Goal: Task Accomplishment & Management: Manage account settings

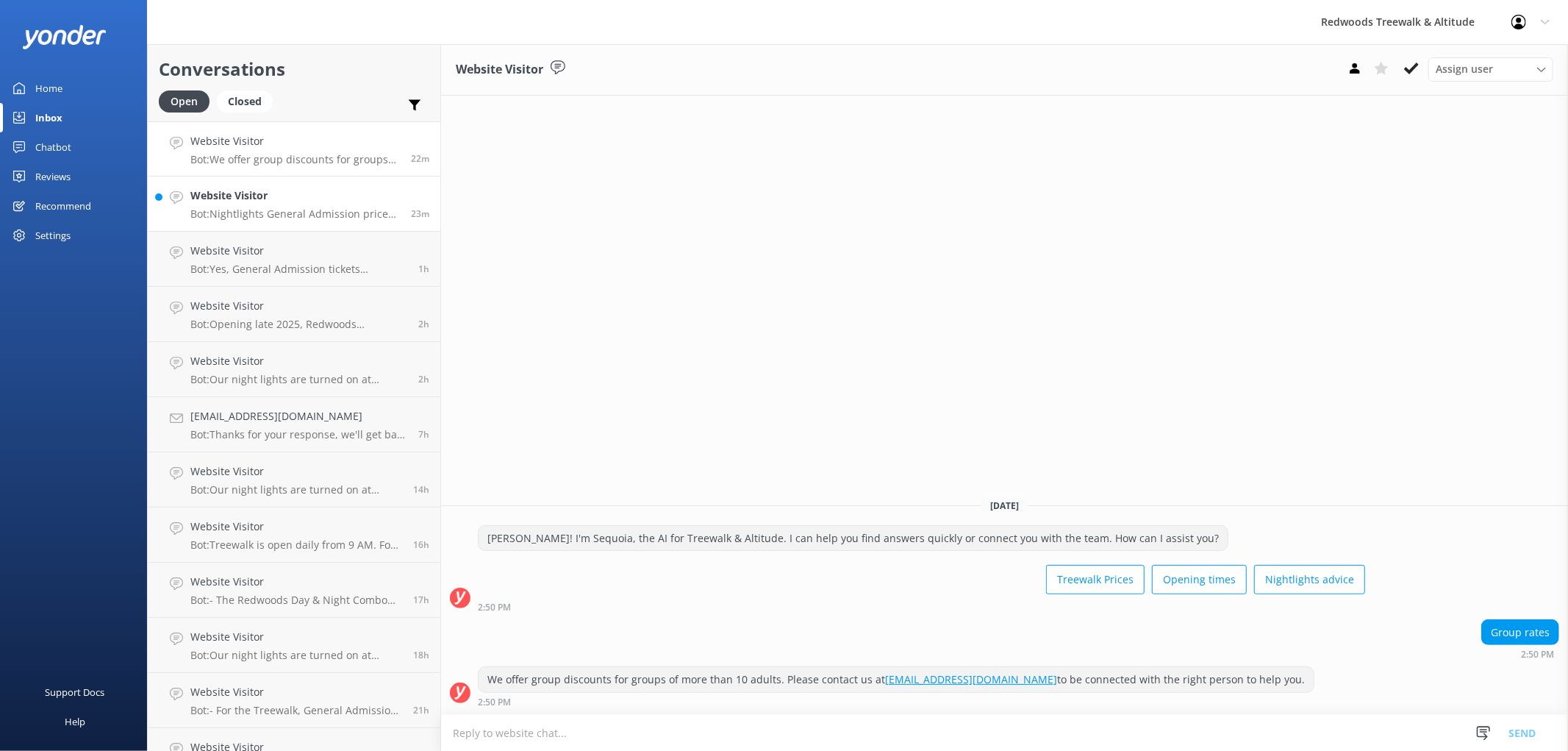
click at [265, 196] on h4 "Website Visitor" at bounding box center [295, 195] width 210 height 16
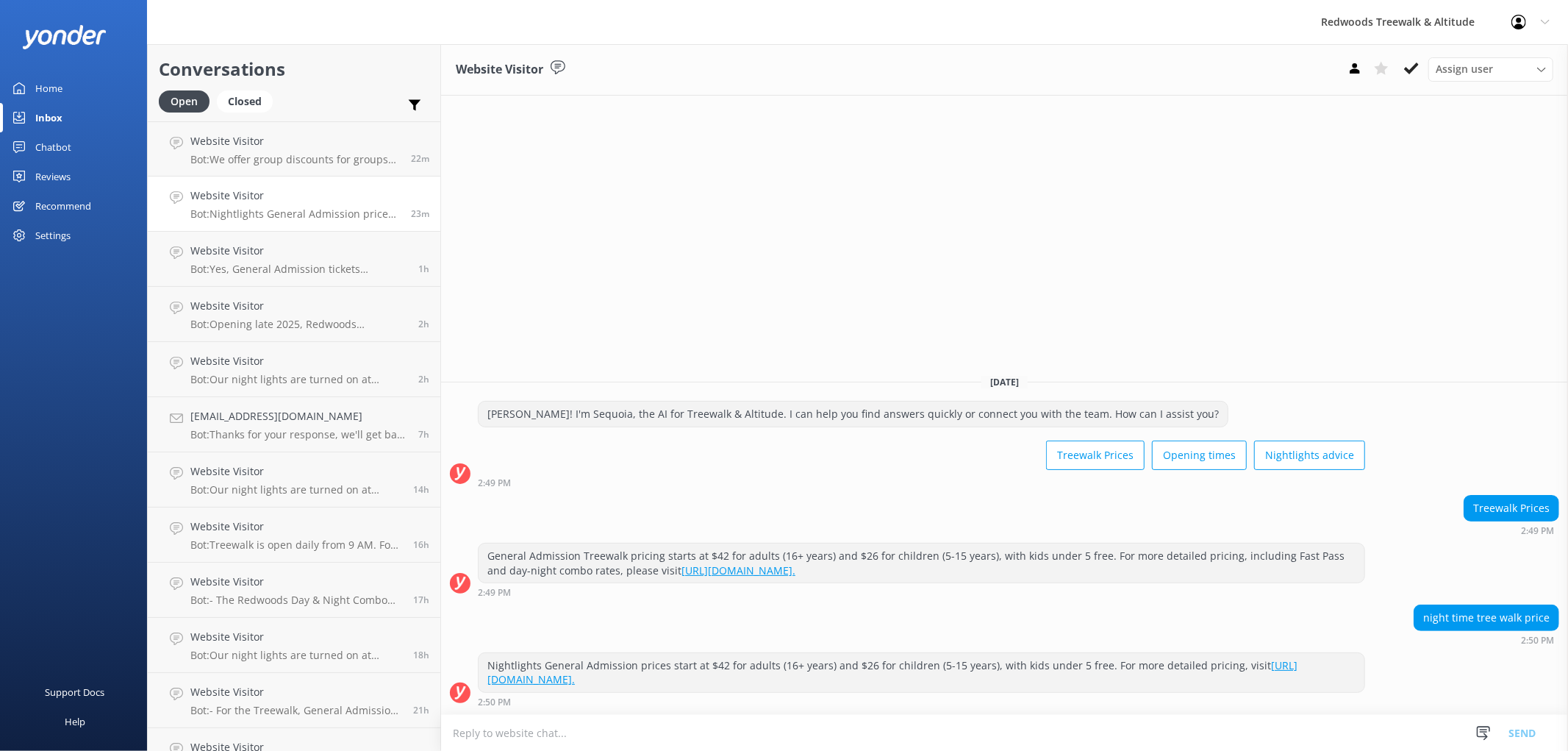
click at [41, 84] on div "Home" at bounding box center [49, 88] width 27 height 29
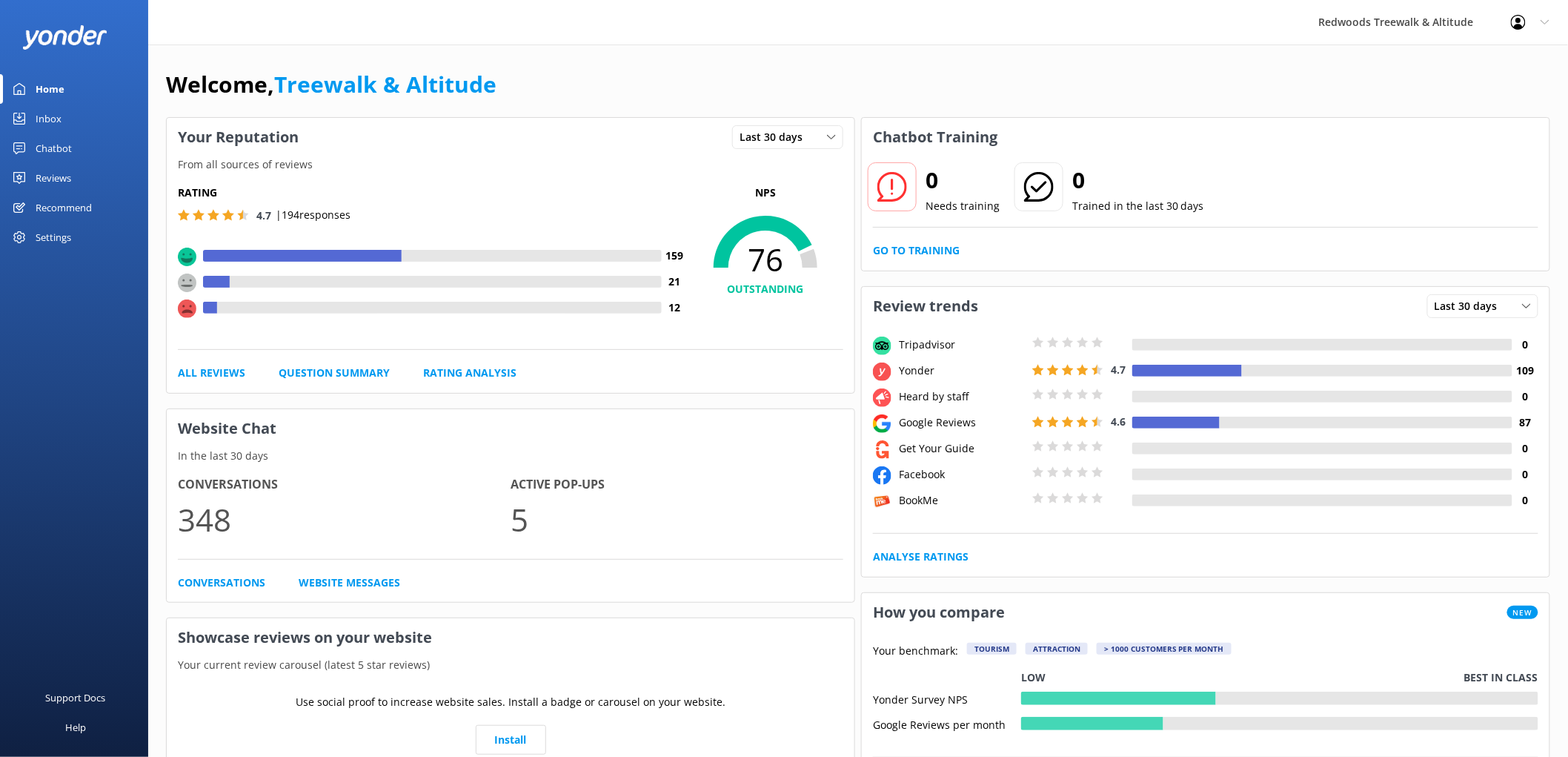
click at [77, 176] on link "Reviews" at bounding box center [74, 178] width 148 height 29
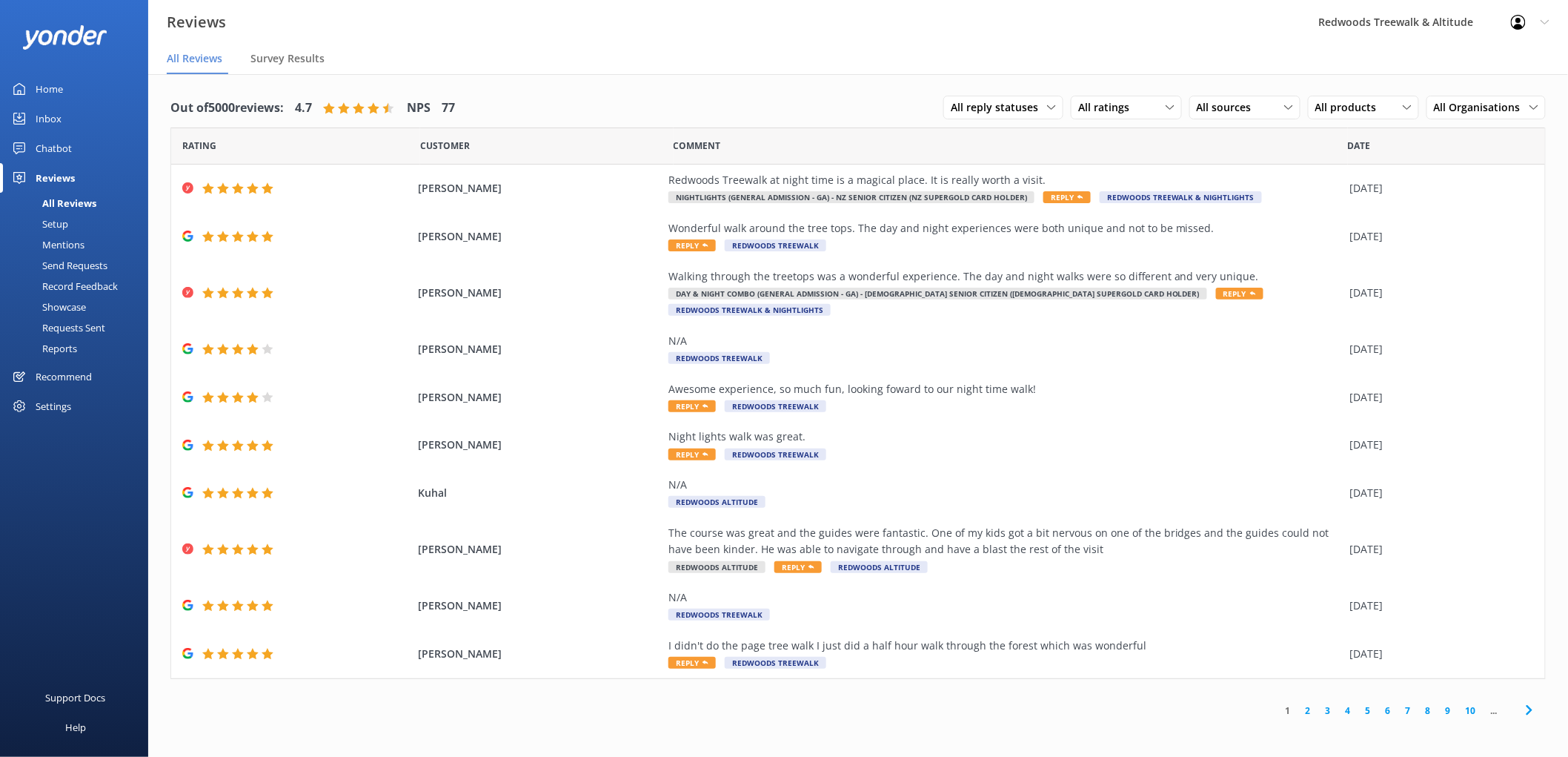
click at [88, 108] on link "Inbox" at bounding box center [74, 119] width 148 height 29
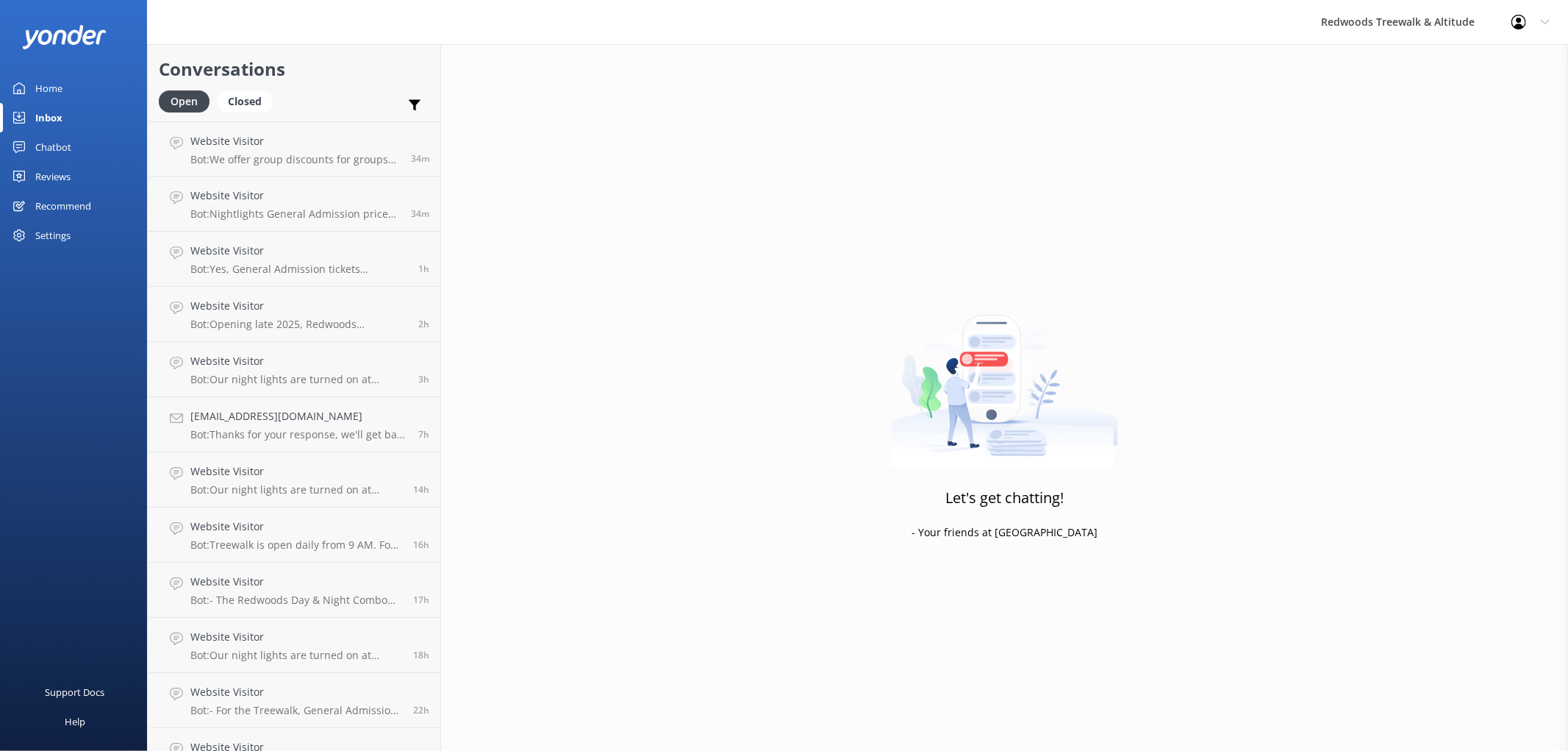
click at [83, 174] on link "Reviews" at bounding box center [73, 177] width 147 height 29
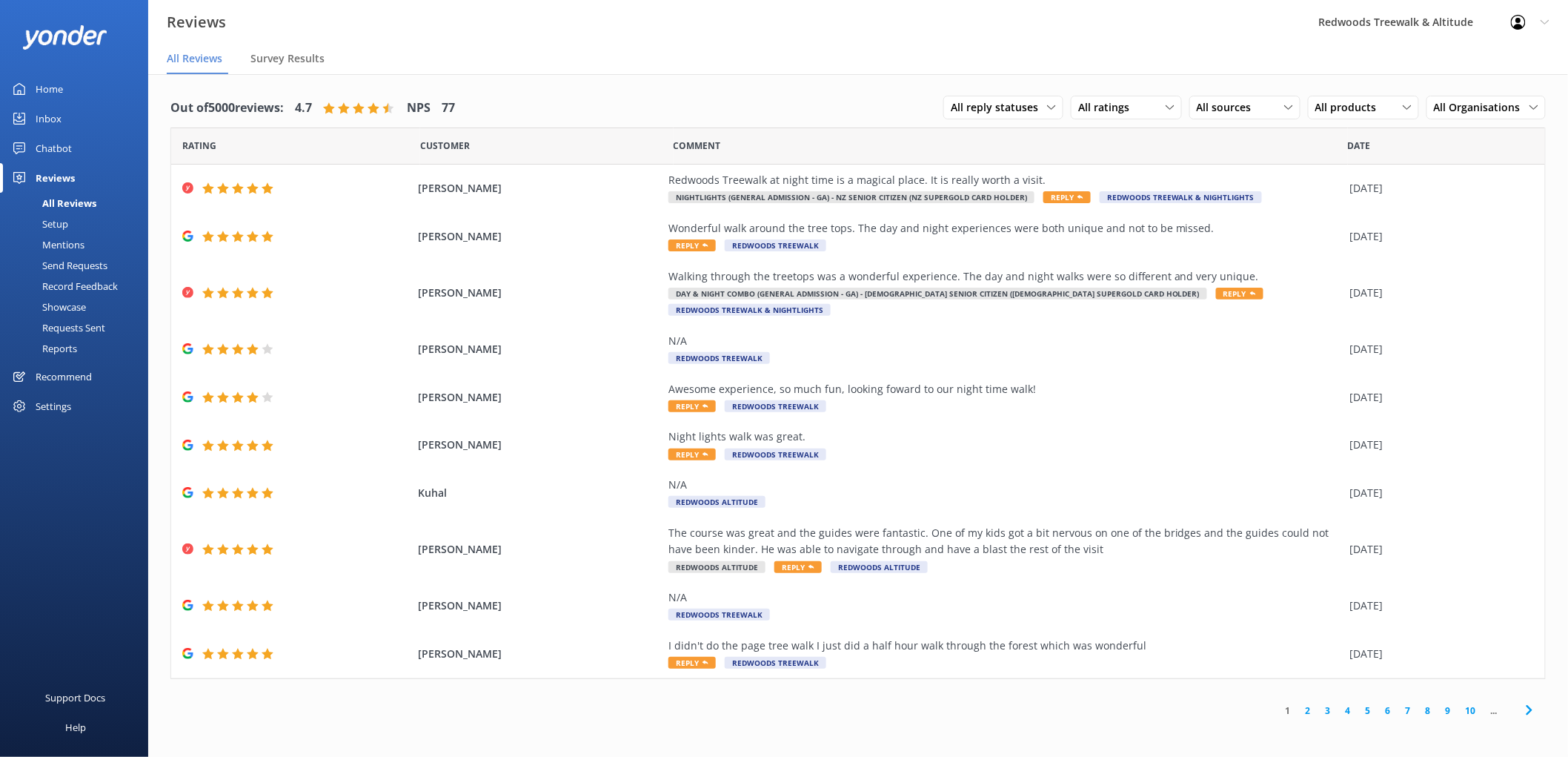
click at [61, 108] on link "Inbox" at bounding box center [74, 119] width 148 height 29
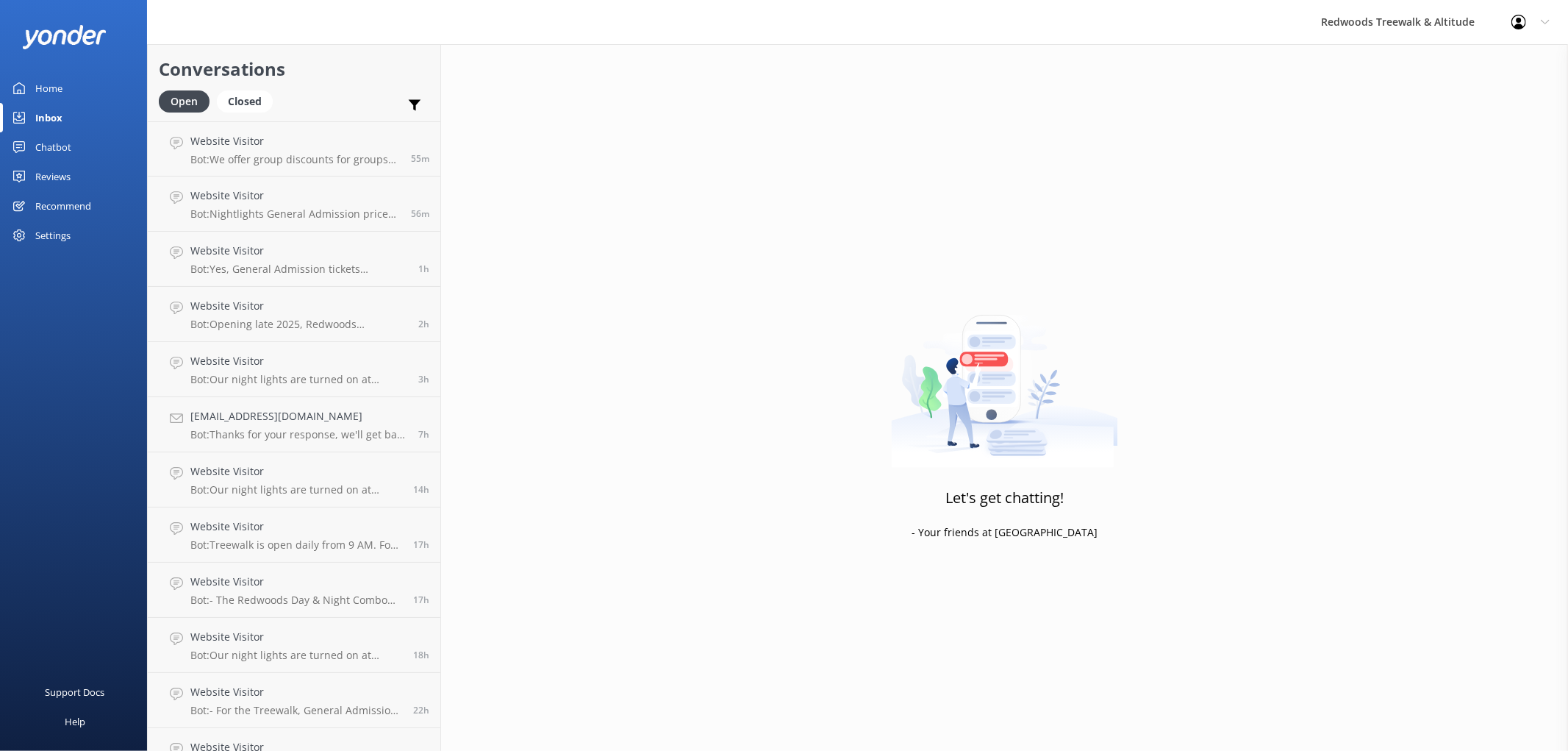
click at [49, 77] on div "Home" at bounding box center [49, 88] width 27 height 29
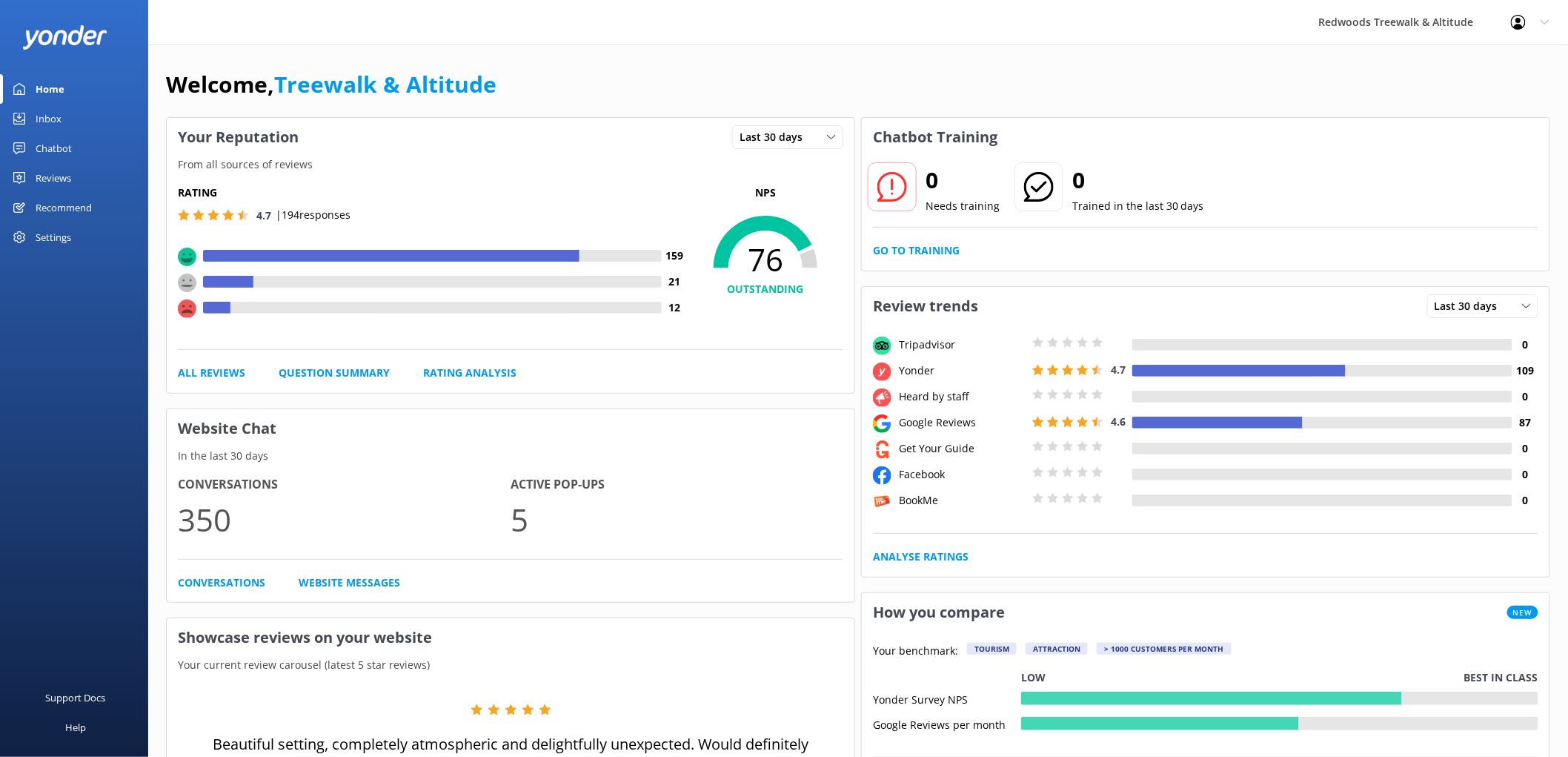
click at [57, 111] on div "Inbox" at bounding box center [48, 119] width 26 height 29
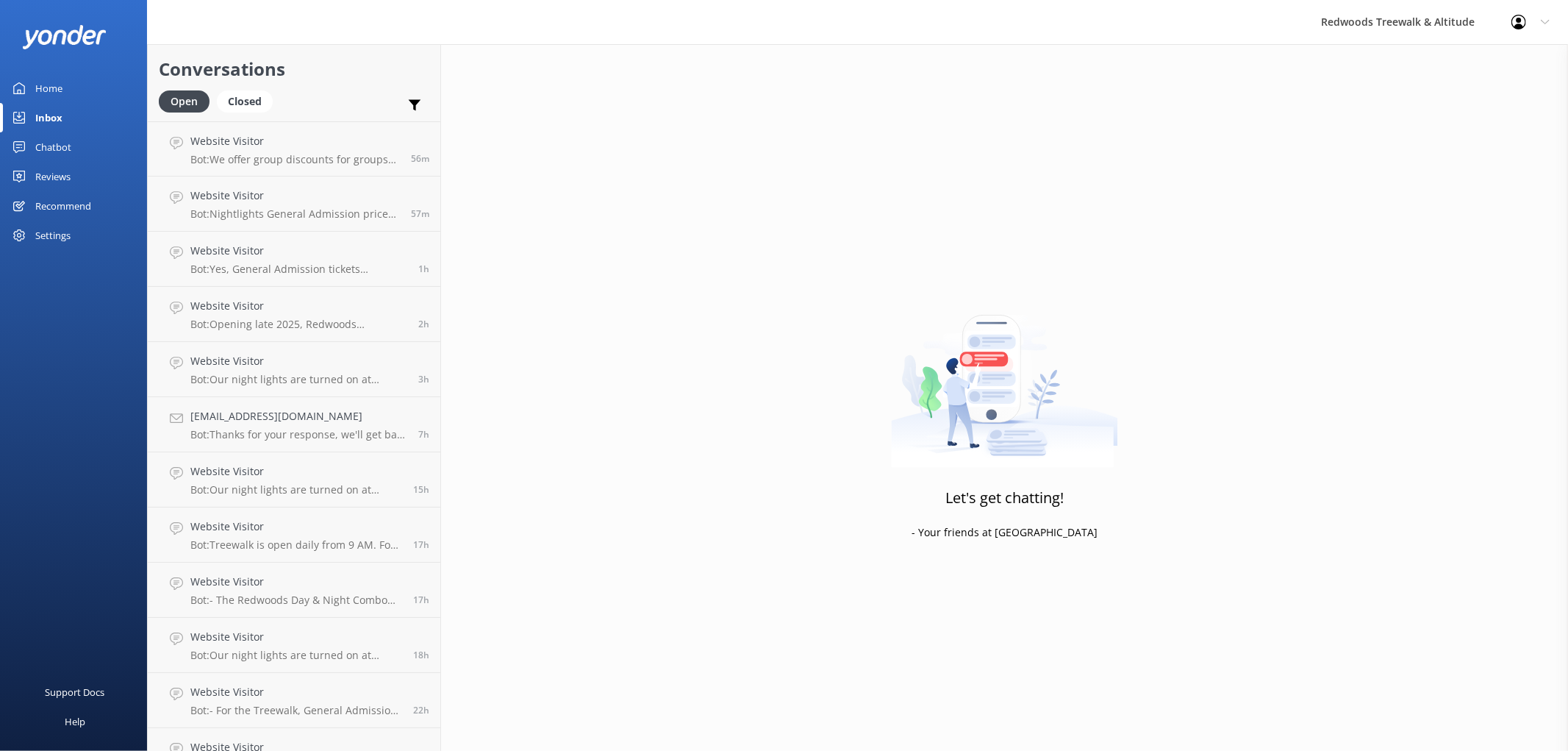
click at [55, 175] on div "Reviews" at bounding box center [52, 177] width 35 height 29
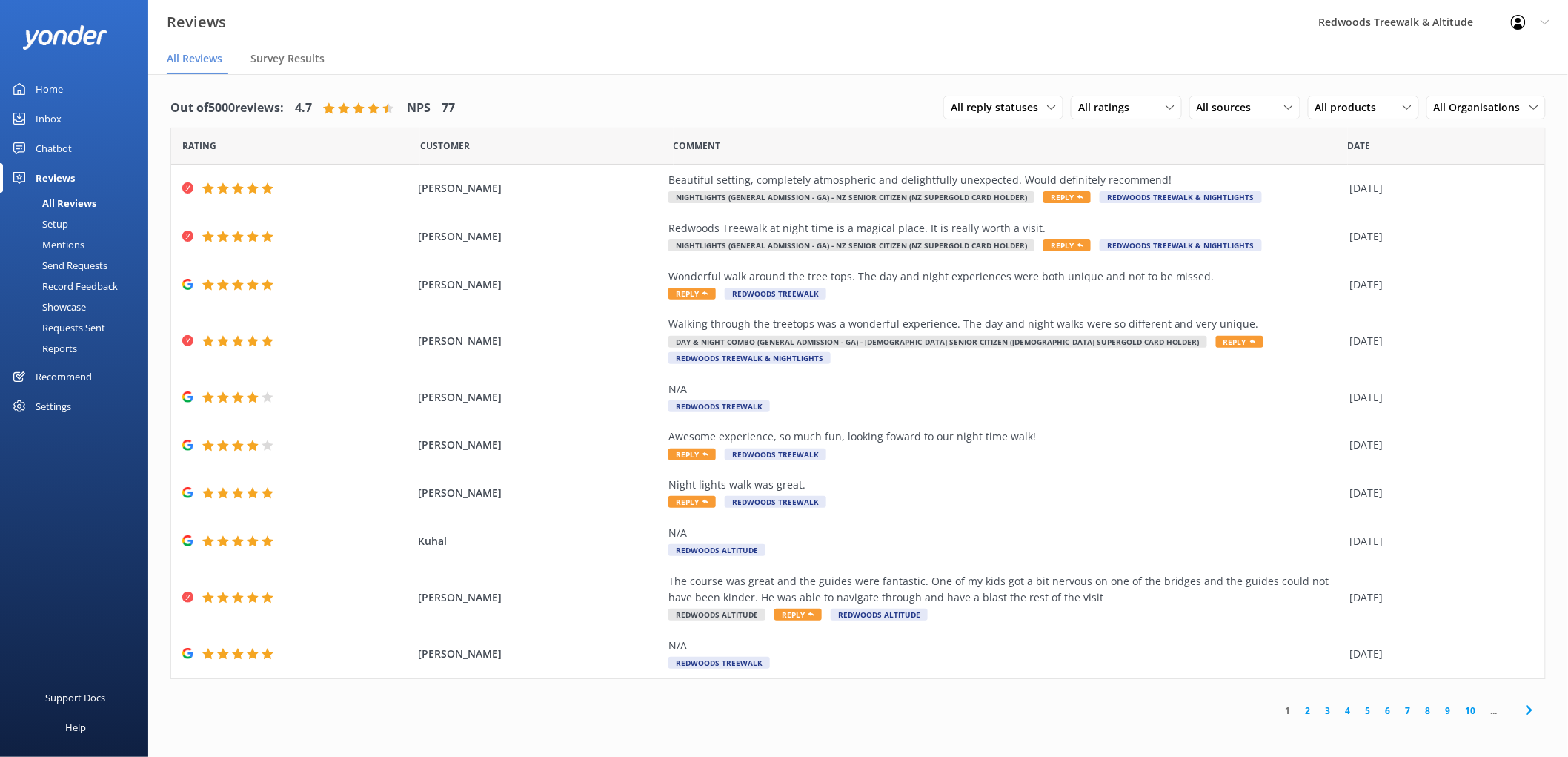
click at [71, 89] on link "Home" at bounding box center [74, 89] width 148 height 29
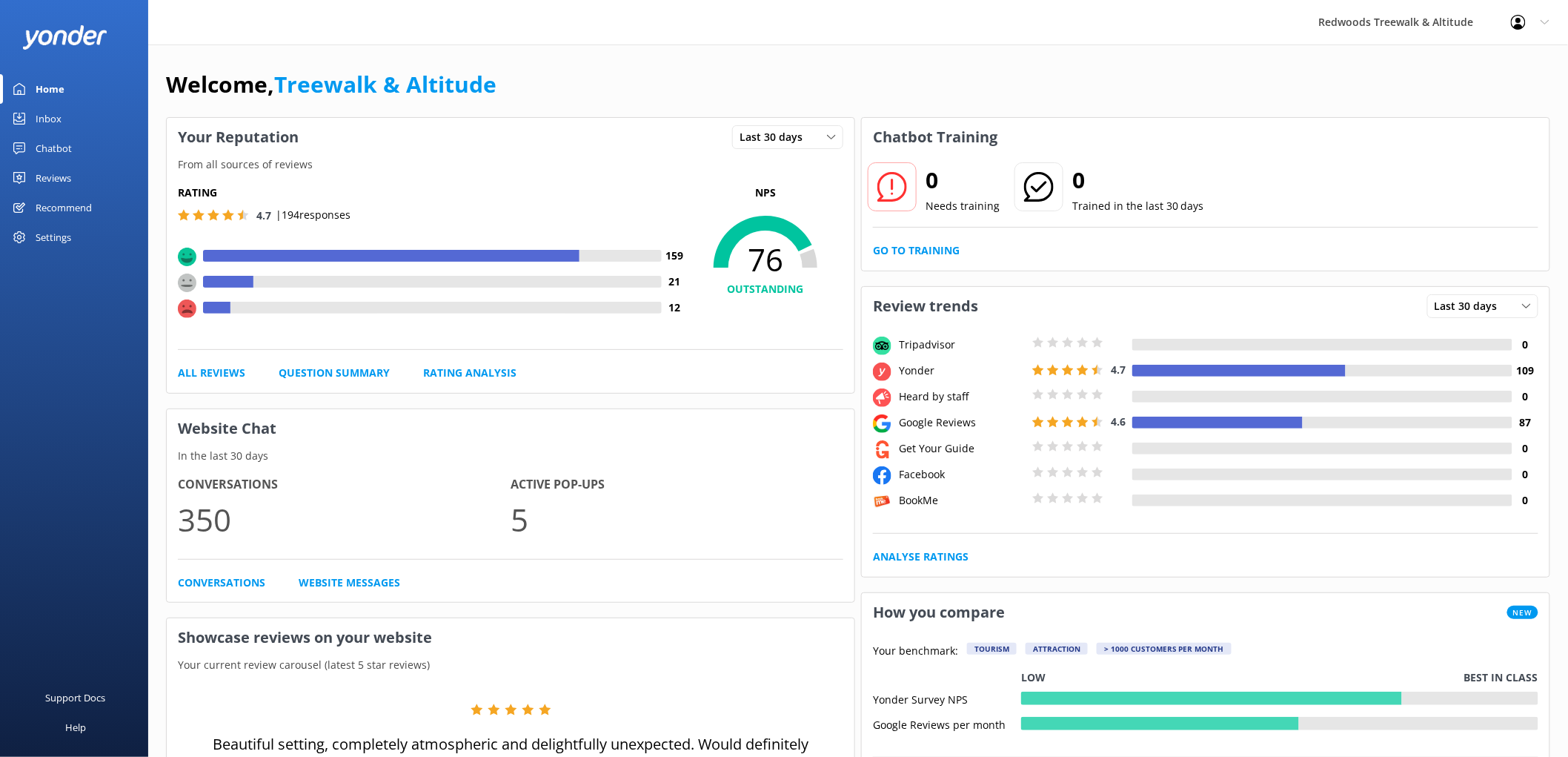
click at [115, 183] on link "Reviews" at bounding box center [74, 178] width 148 height 29
